Goal: Task Accomplishment & Management: Use online tool/utility

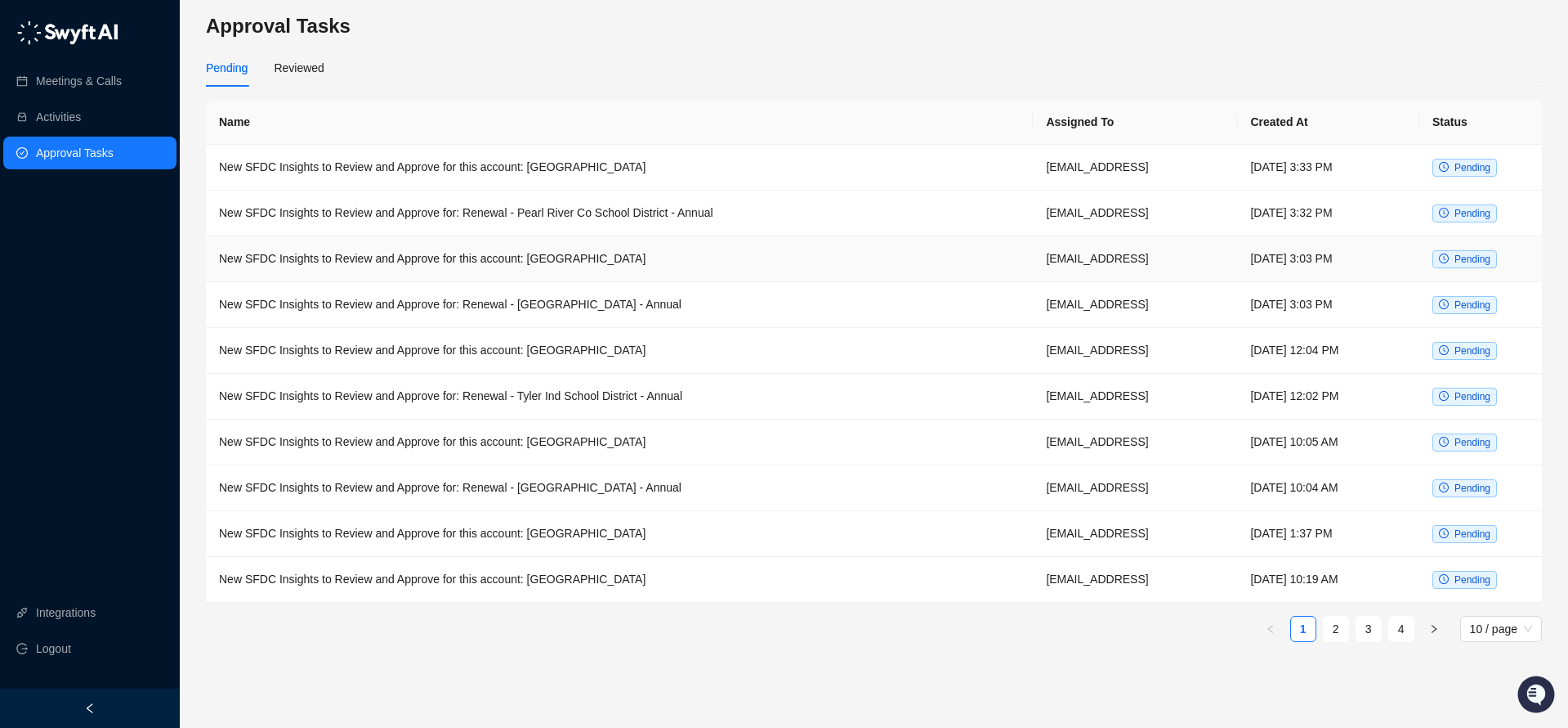
click at [629, 256] on td "New SFDC Insights to Review and Approve for this account: [GEOGRAPHIC_DATA]" at bounding box center [619, 259] width 827 height 46
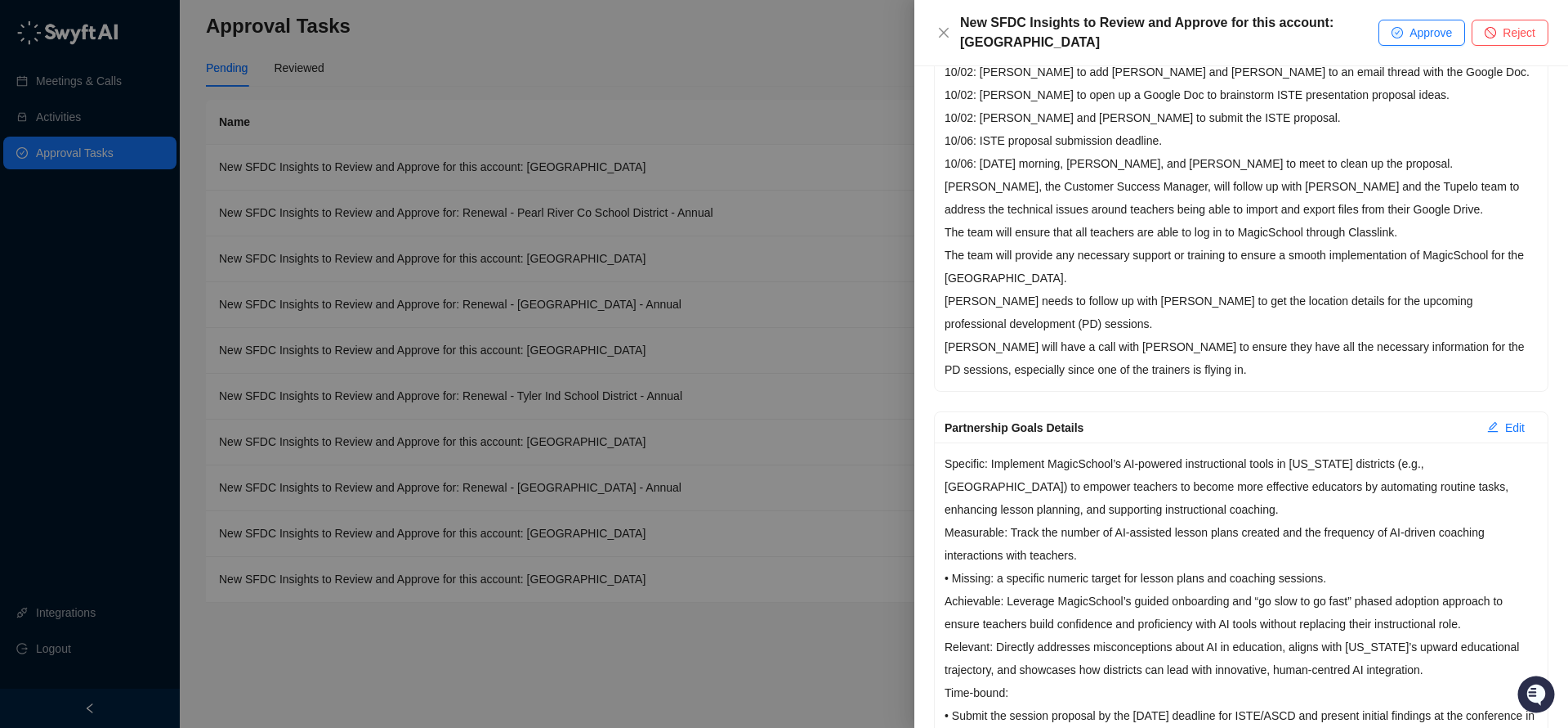
scroll to position [599, 0]
click at [823, 265] on div at bounding box center [784, 364] width 1568 height 728
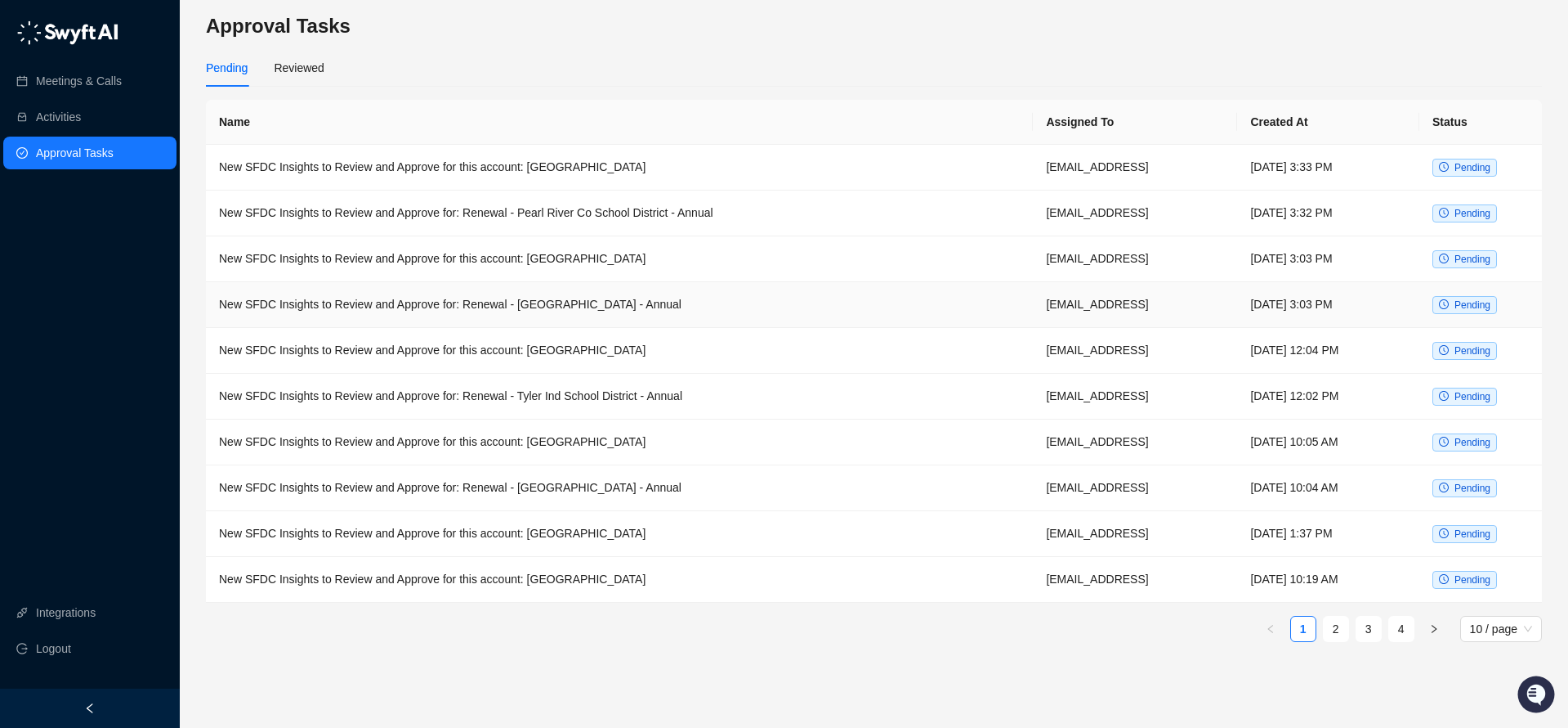
click at [672, 307] on td "New SFDC Insights to Review and Approve for: Renewal - [GEOGRAPHIC_DATA] - Annu…" at bounding box center [619, 305] width 827 height 46
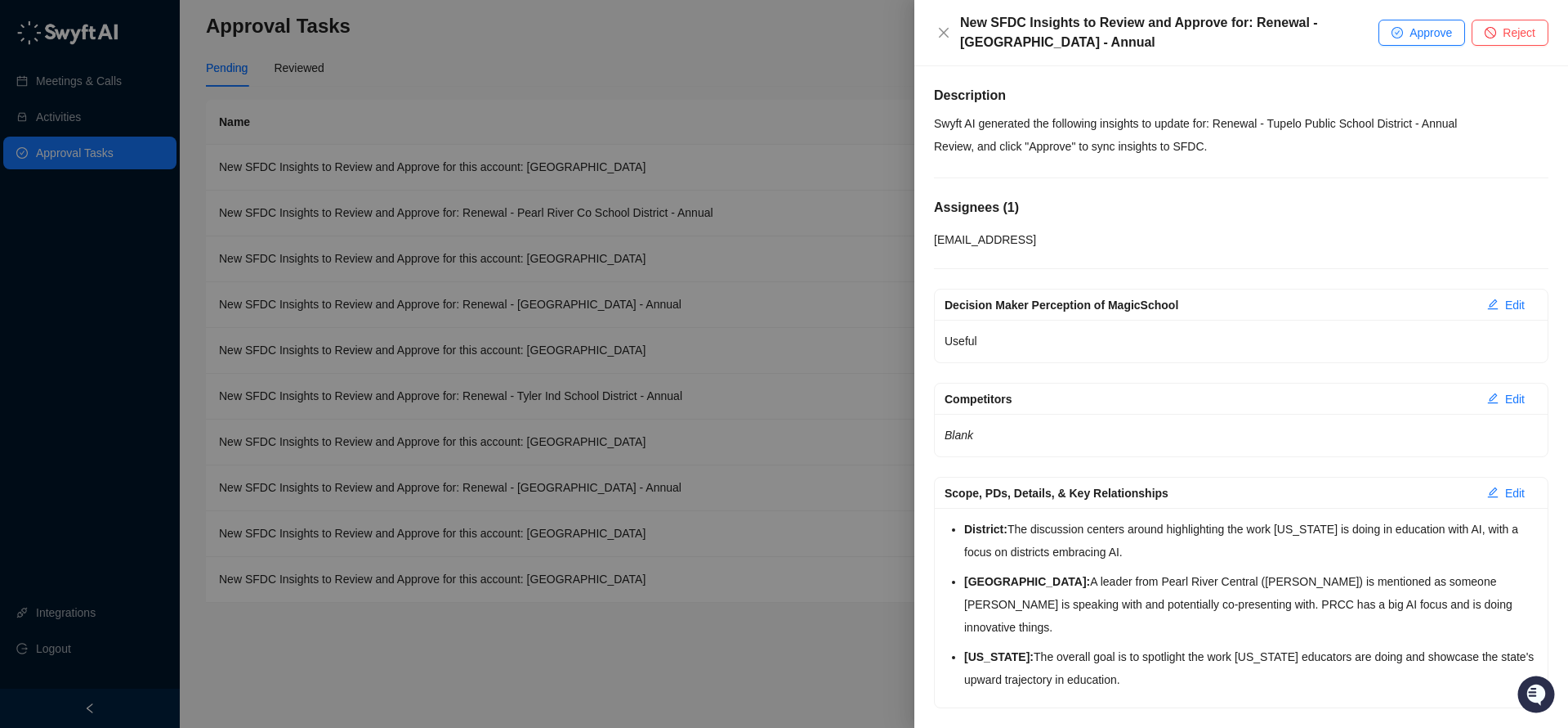
click at [866, 360] on div at bounding box center [784, 364] width 1568 height 728
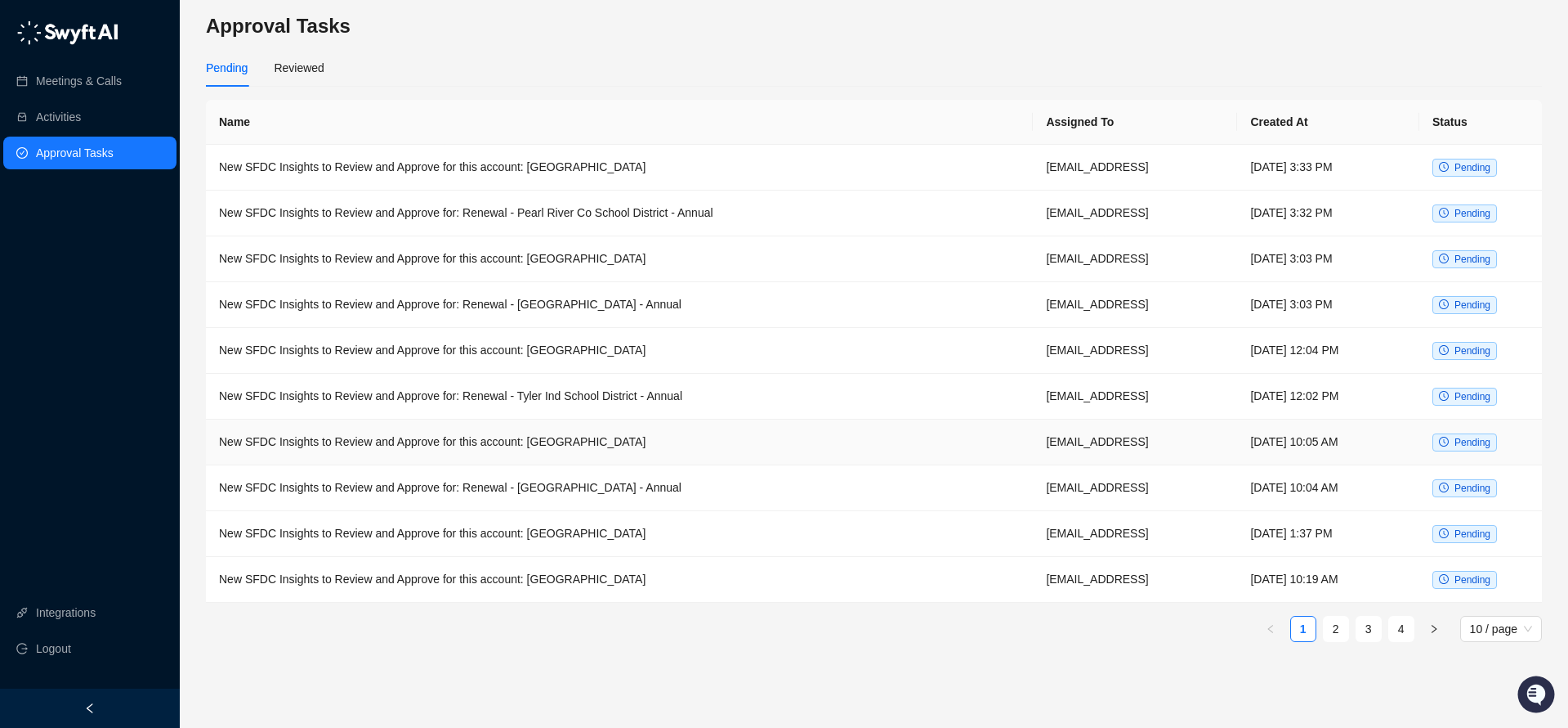
click at [654, 443] on td "New SFDC Insights to Review and Approve for this account: [GEOGRAPHIC_DATA]" at bounding box center [619, 442] width 827 height 46
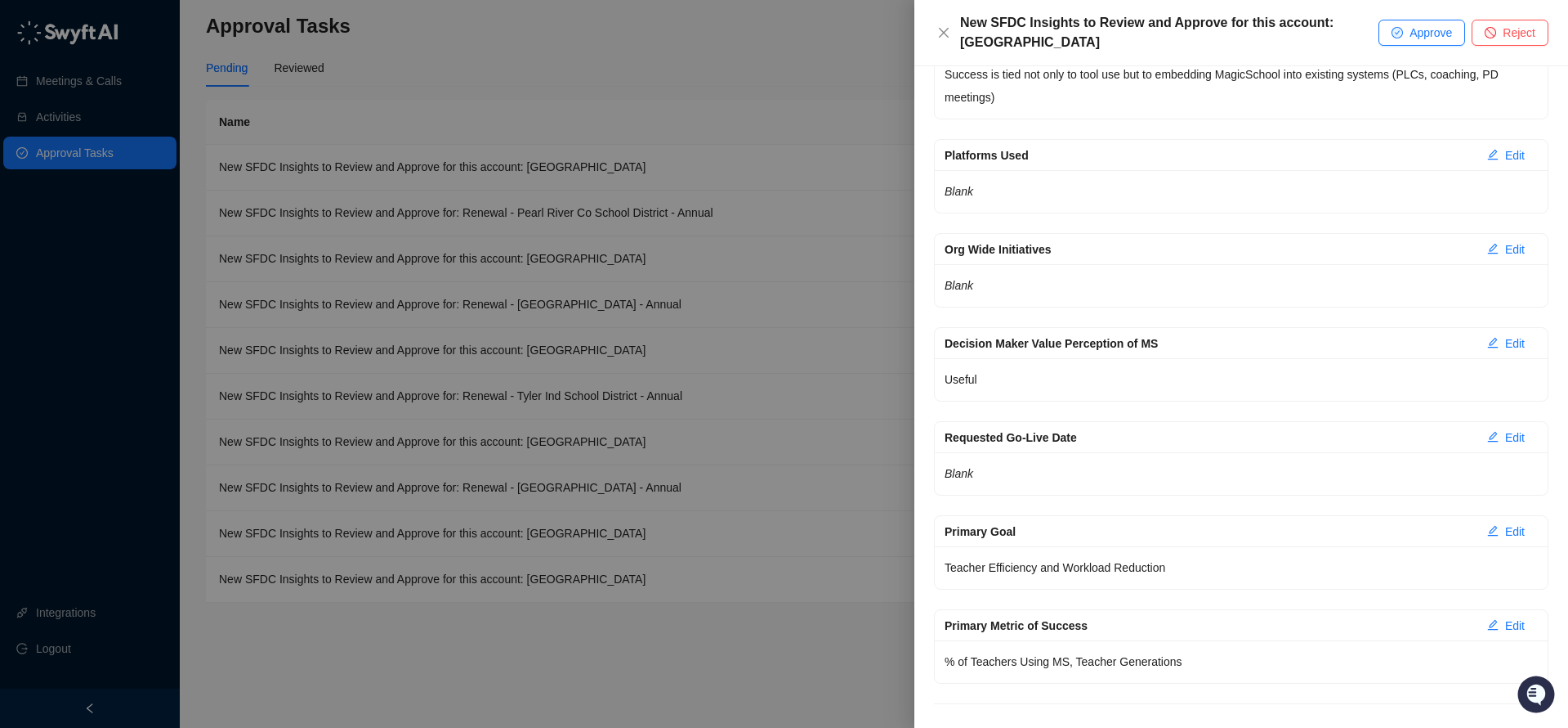
scroll to position [2866, 0]
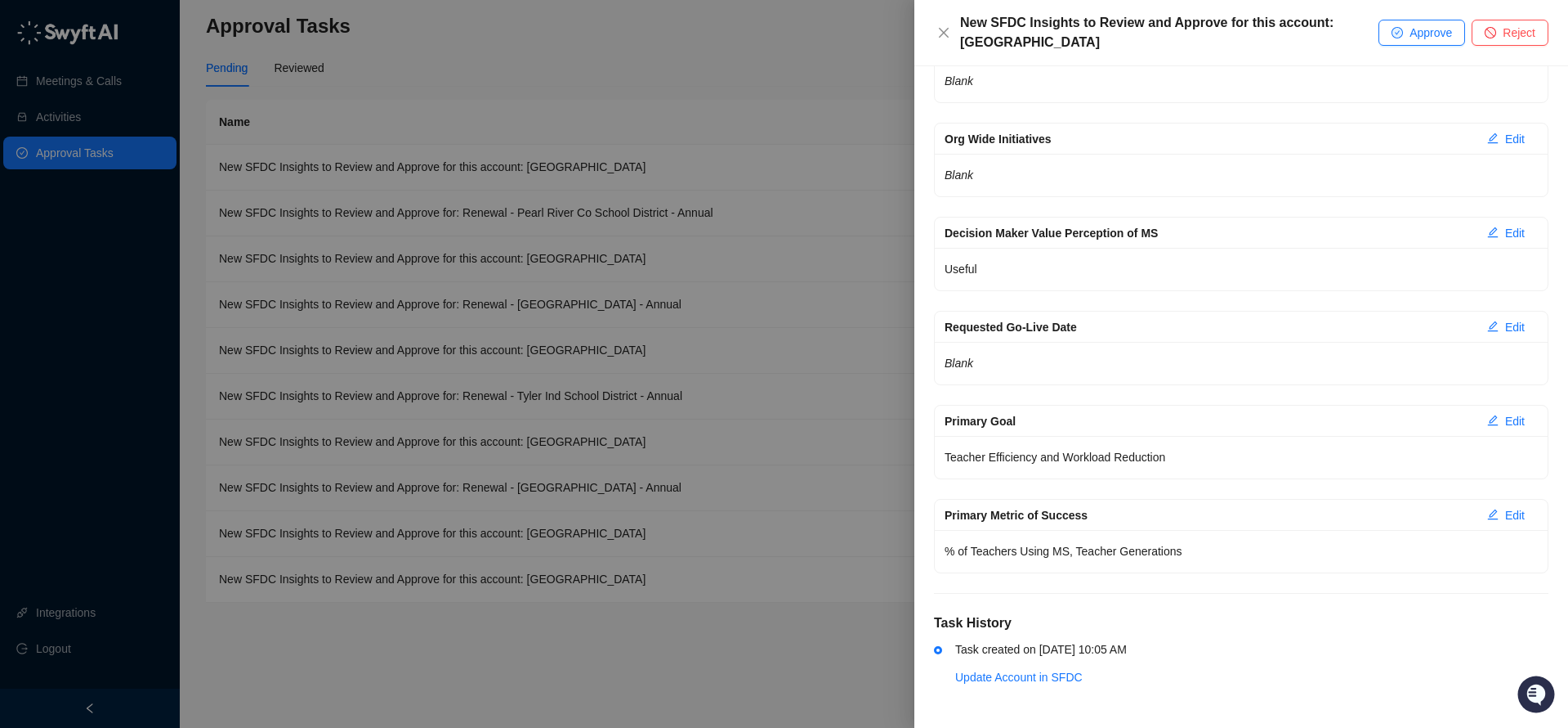
click at [769, 420] on div at bounding box center [784, 364] width 1568 height 728
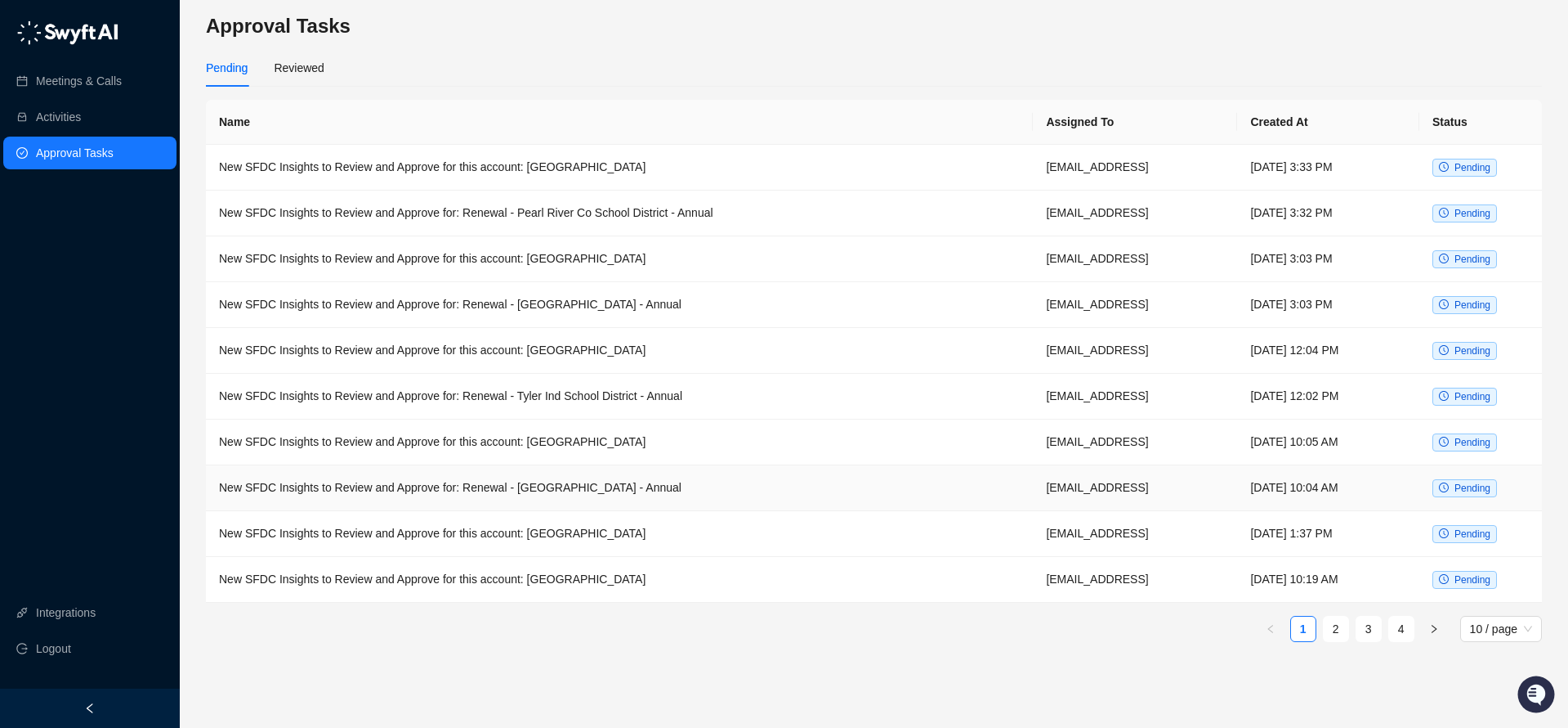
click at [652, 484] on td "New SFDC Insights to Review and Approve for: Renewal - [GEOGRAPHIC_DATA] - Annu…" at bounding box center [619, 488] width 827 height 46
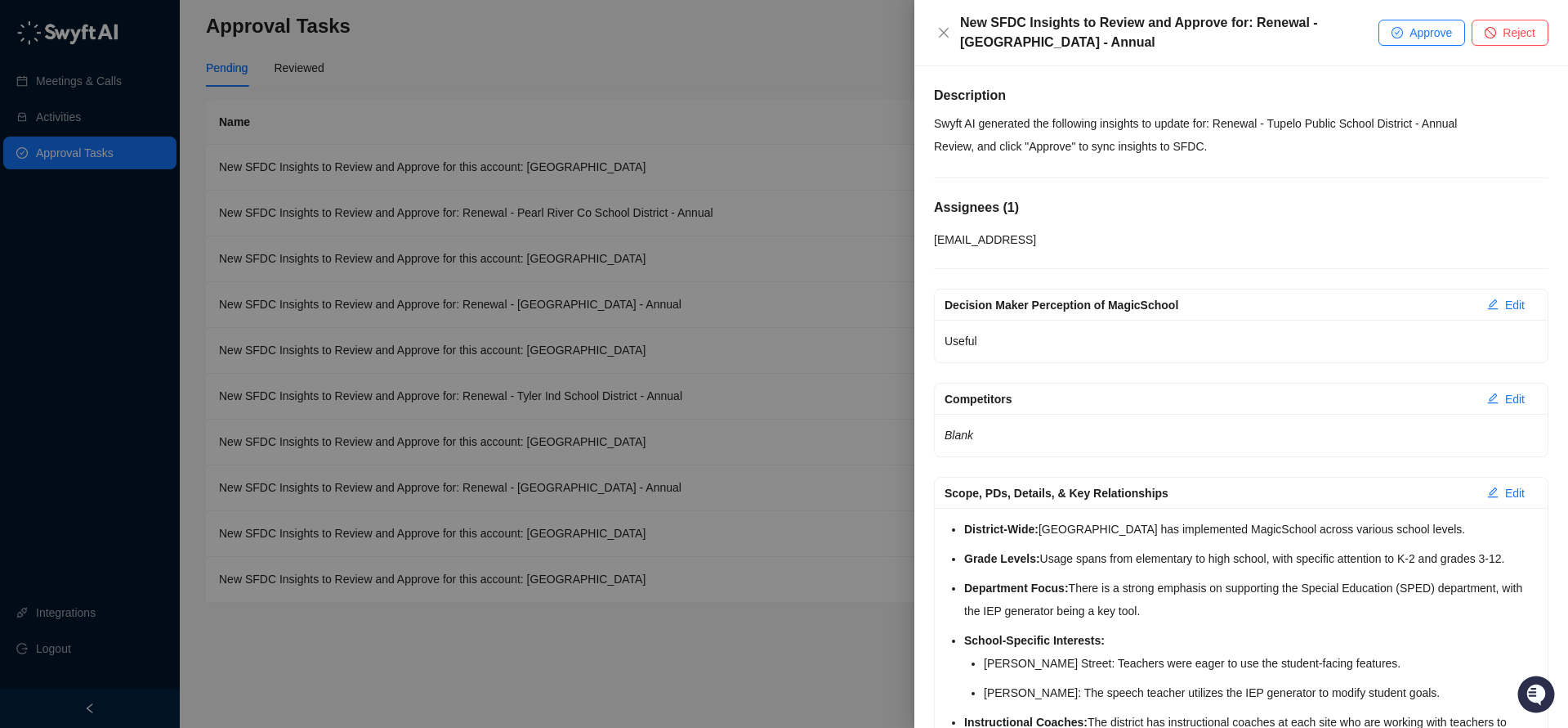
click at [947, 45] on div "New SFDC Insights to Review and Approve for: Renewal - [GEOGRAPHIC_DATA] - Annu…" at bounding box center [1156, 33] width 444 height 39
